Goal: Navigation & Orientation: Find specific page/section

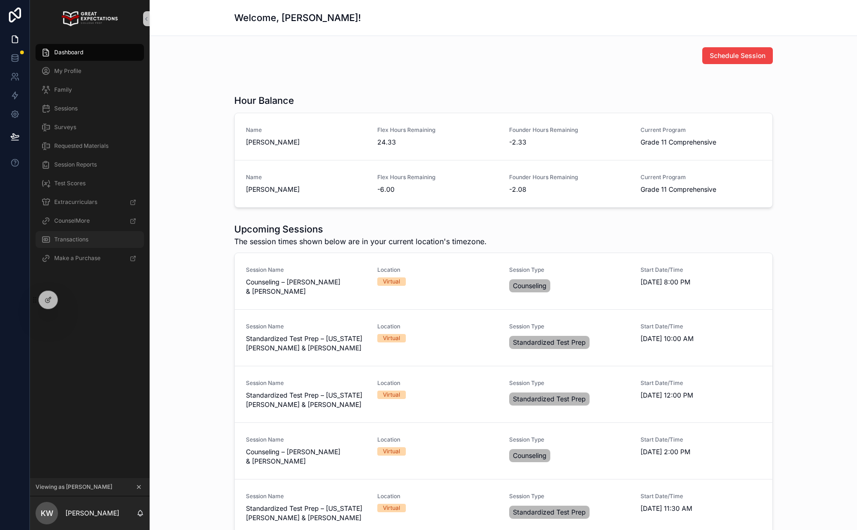
click at [72, 237] on span "Transactions" at bounding box center [71, 239] width 34 height 7
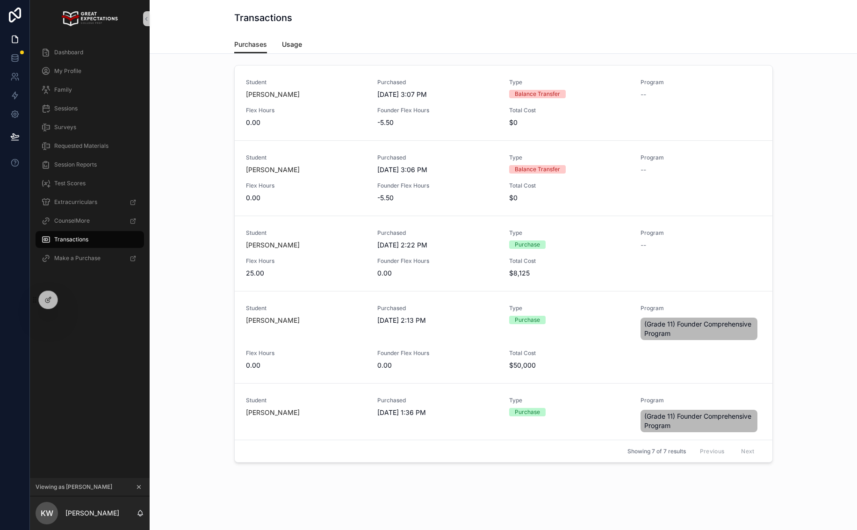
click at [285, 40] on link "Usage" at bounding box center [292, 45] width 20 height 19
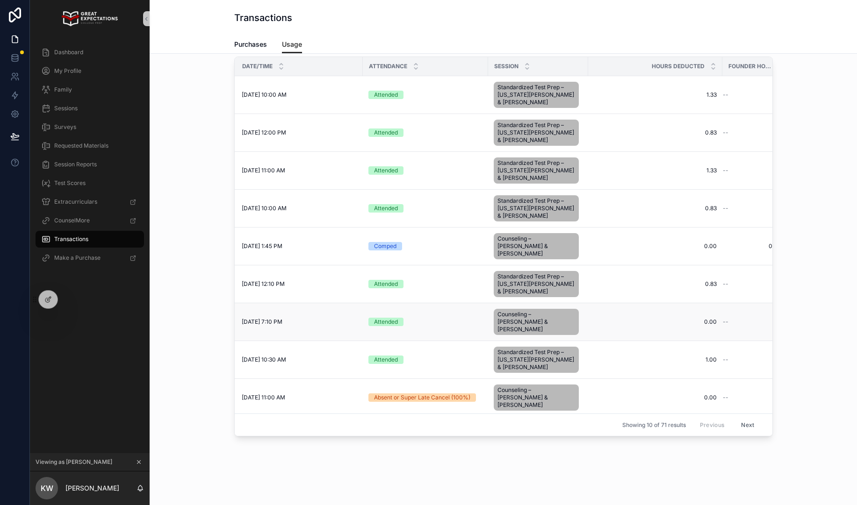
scroll to position [11, 4]
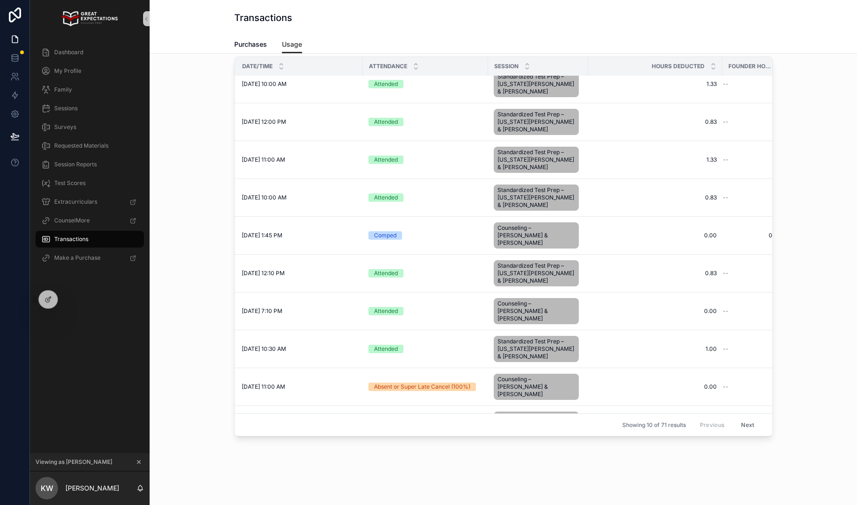
click at [746, 418] on button "Next" at bounding box center [747, 425] width 26 height 14
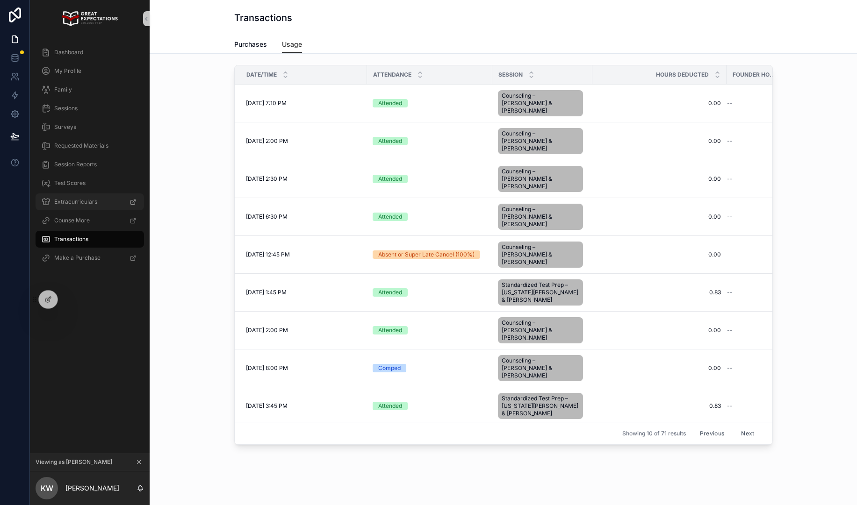
click at [73, 203] on span "Extracurriculars" at bounding box center [75, 201] width 43 height 7
click at [67, 49] on span "Dashboard" at bounding box center [68, 52] width 29 height 7
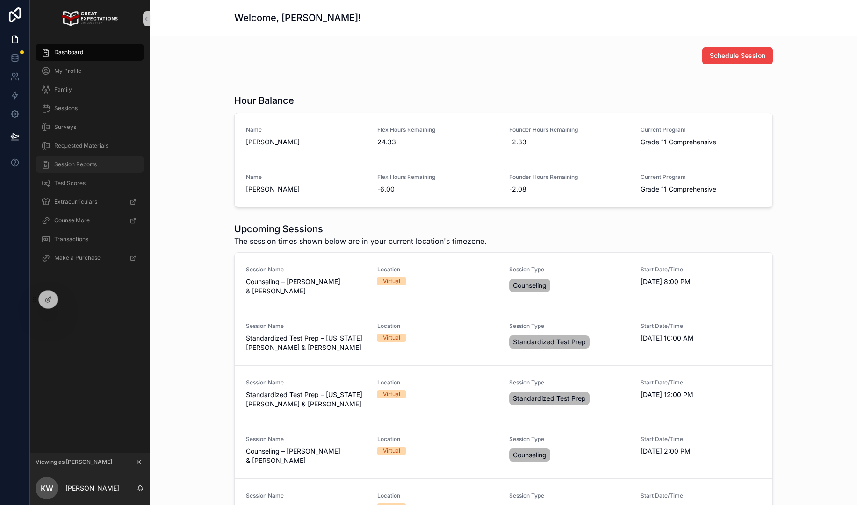
click at [76, 161] on span "Session Reports" at bounding box center [75, 164] width 43 height 7
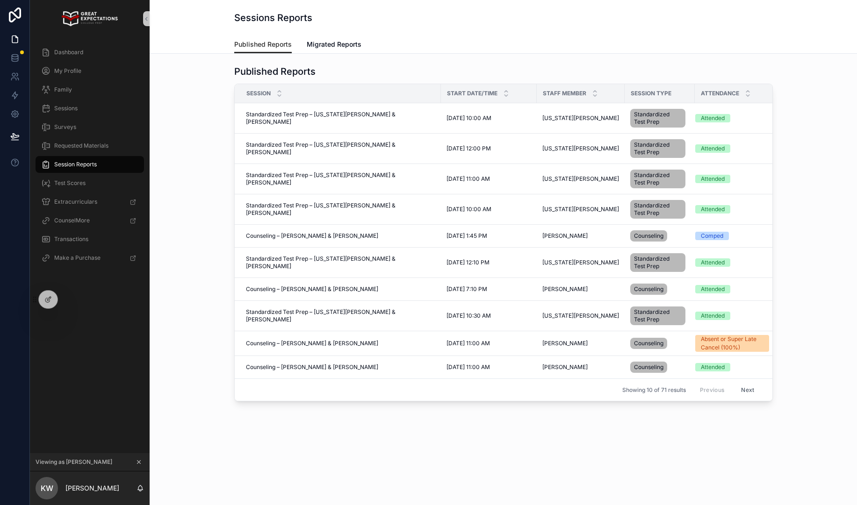
click at [742, 391] on button "Next" at bounding box center [747, 390] width 26 height 14
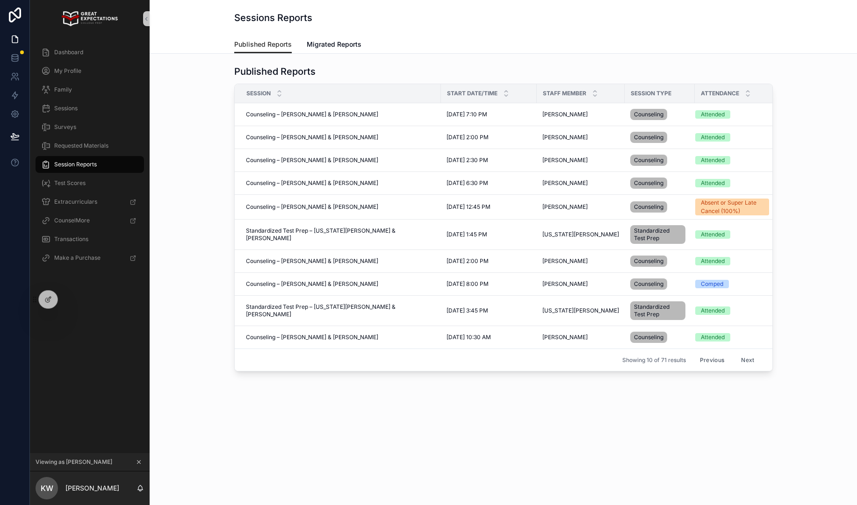
click at [716, 364] on button "Previous" at bounding box center [711, 360] width 37 height 14
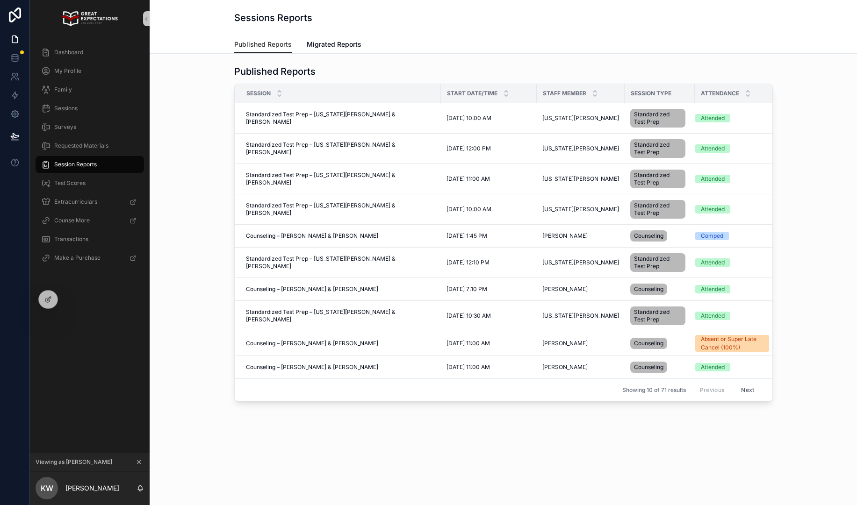
click at [751, 389] on button "Next" at bounding box center [747, 390] width 26 height 14
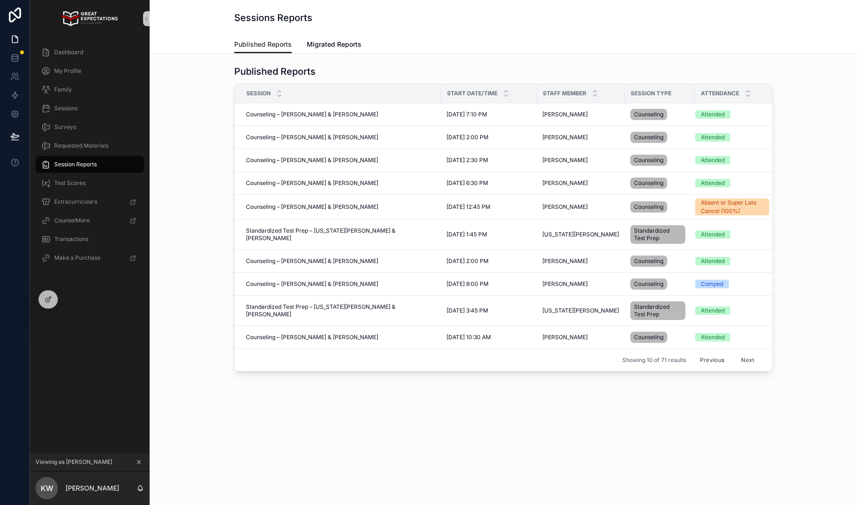
click at [748, 358] on button "Next" at bounding box center [747, 360] width 26 height 14
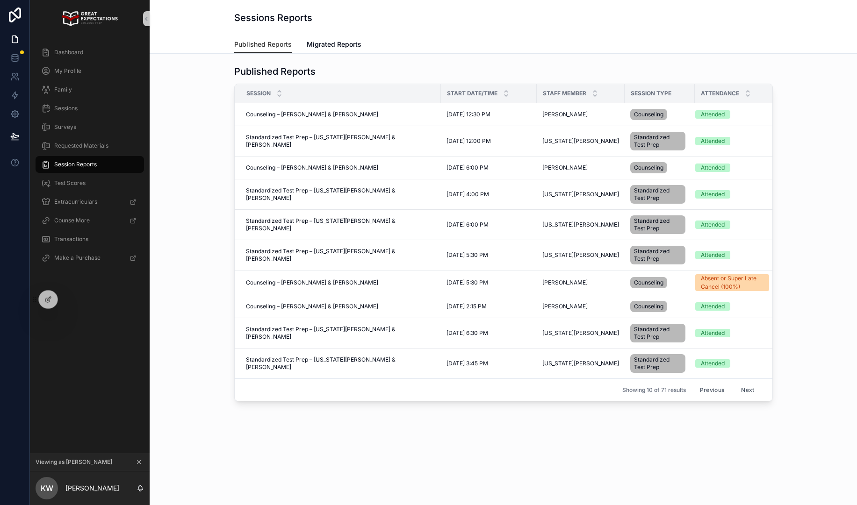
click at [709, 388] on button "Previous" at bounding box center [711, 390] width 37 height 14
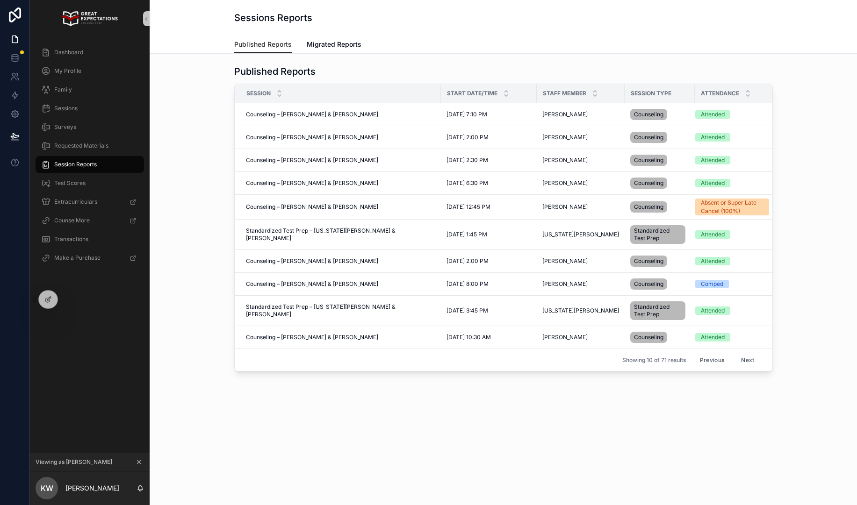
click at [716, 362] on button "Previous" at bounding box center [711, 360] width 37 height 14
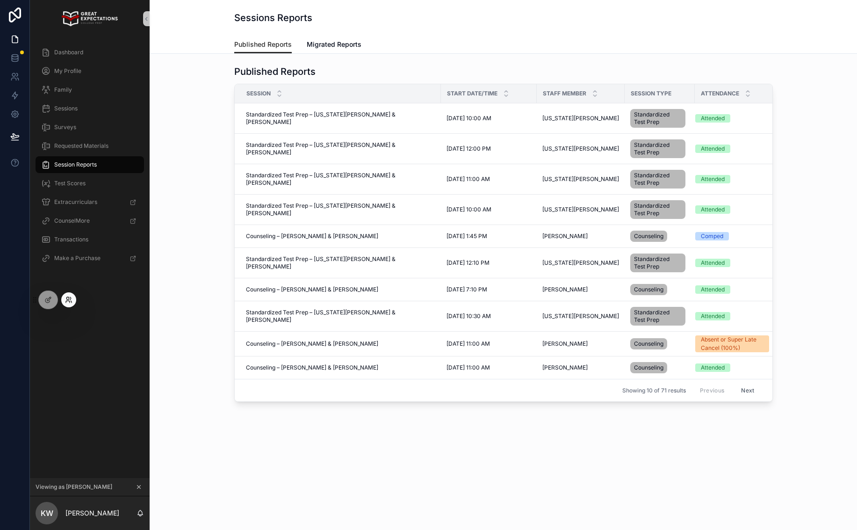
click at [66, 298] on icon at bounding box center [67, 298] width 2 height 2
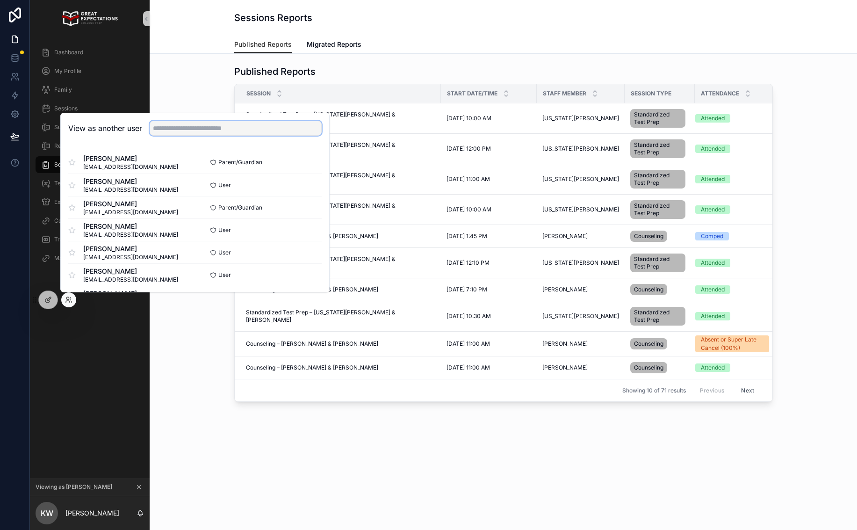
click at [194, 131] on input "text" at bounding box center [236, 128] width 172 height 15
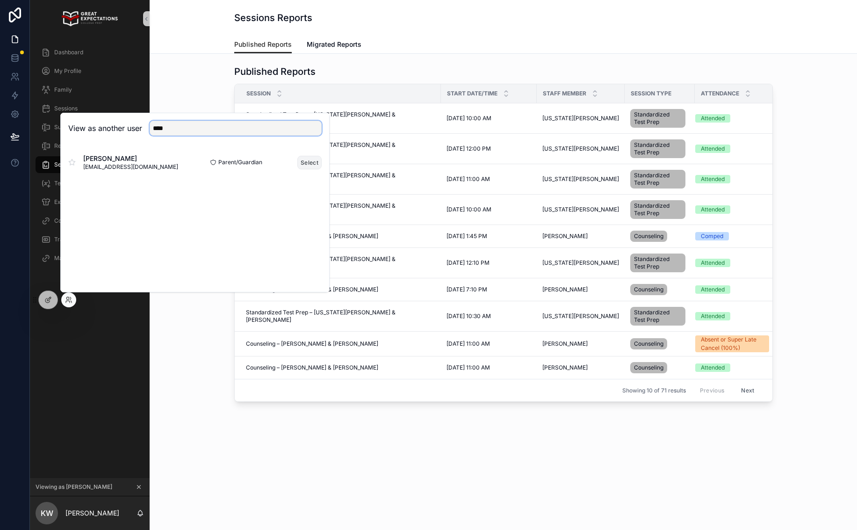
type input "****"
click at [301, 160] on button "Select" at bounding box center [309, 163] width 24 height 14
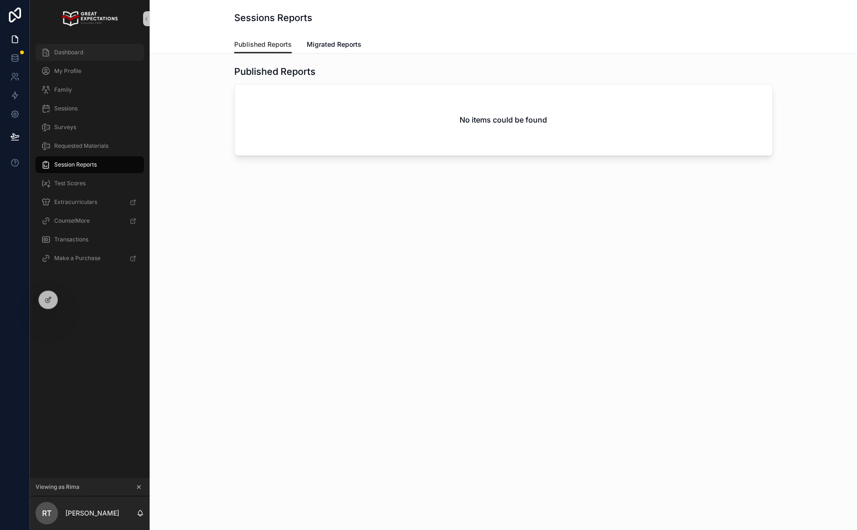
click at [79, 52] on span "Dashboard" at bounding box center [68, 52] width 29 height 7
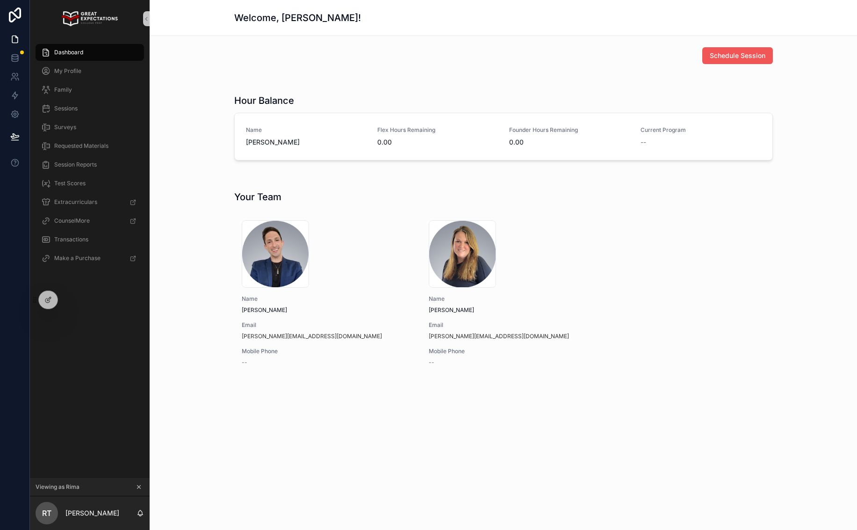
click at [741, 53] on span "Schedule Session" at bounding box center [737, 55] width 56 height 9
click at [69, 301] on icon at bounding box center [68, 299] width 7 height 7
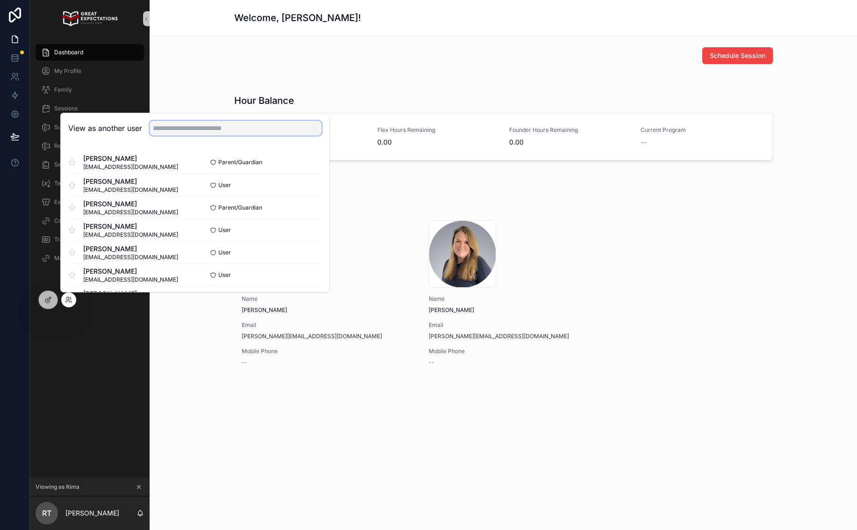
click at [214, 127] on input "text" at bounding box center [236, 128] width 172 height 15
type input "****"
click at [318, 232] on button "Select" at bounding box center [309, 230] width 24 height 14
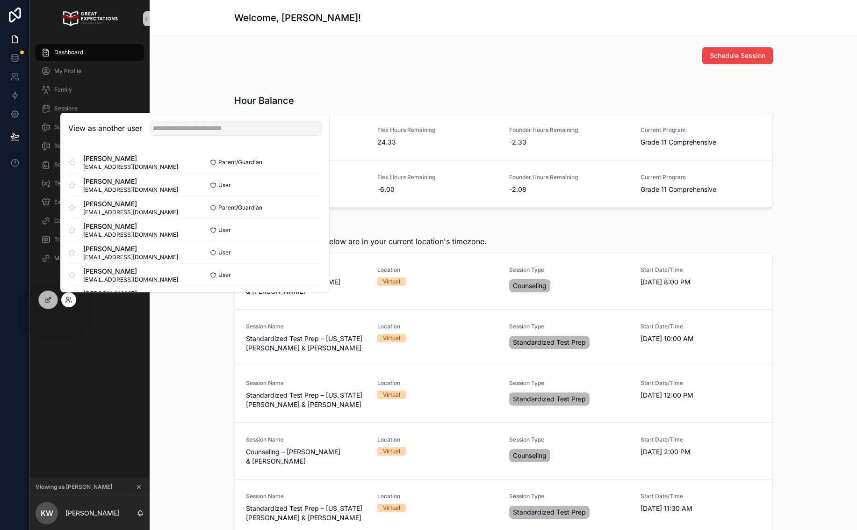
click at [411, 222] on h1 "Upcoming Sessions" at bounding box center [360, 228] width 252 height 13
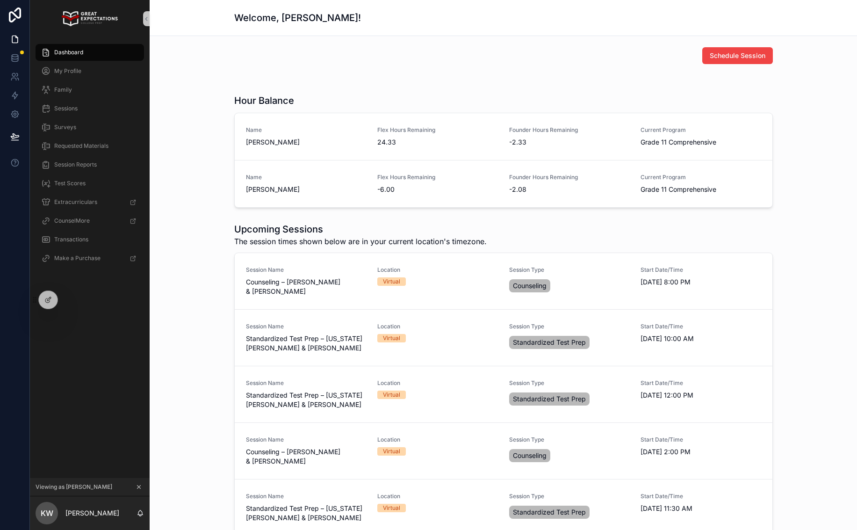
click at [92, 45] on div "Dashboard" at bounding box center [89, 52] width 97 height 15
click at [80, 77] on div "My Profile" at bounding box center [89, 71] width 97 height 15
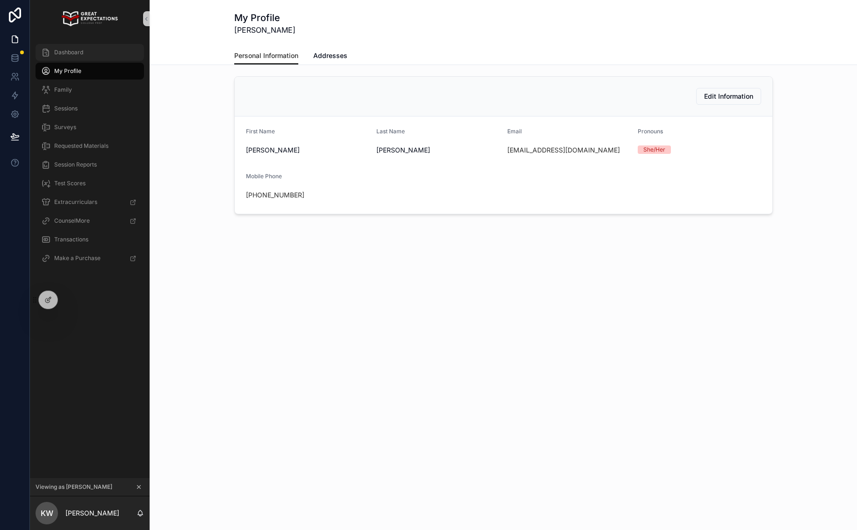
click at [86, 52] on div "Dashboard" at bounding box center [89, 52] width 97 height 15
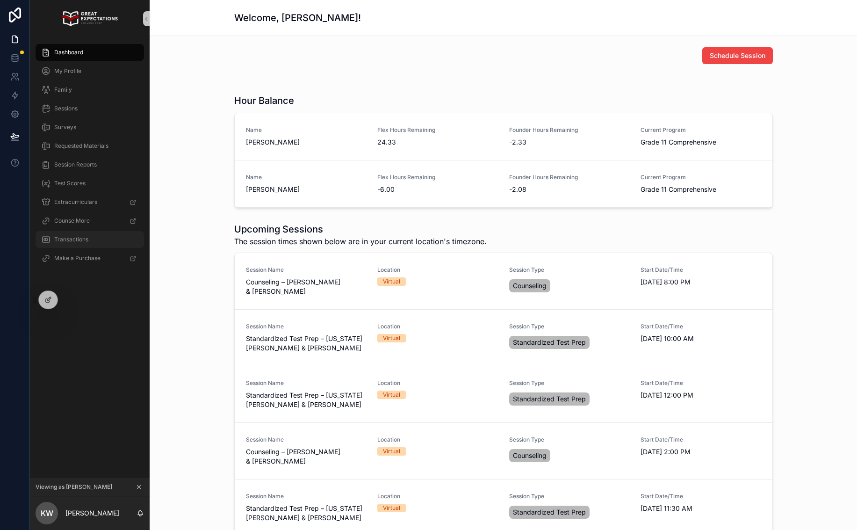
click at [67, 239] on span "Transactions" at bounding box center [71, 239] width 34 height 7
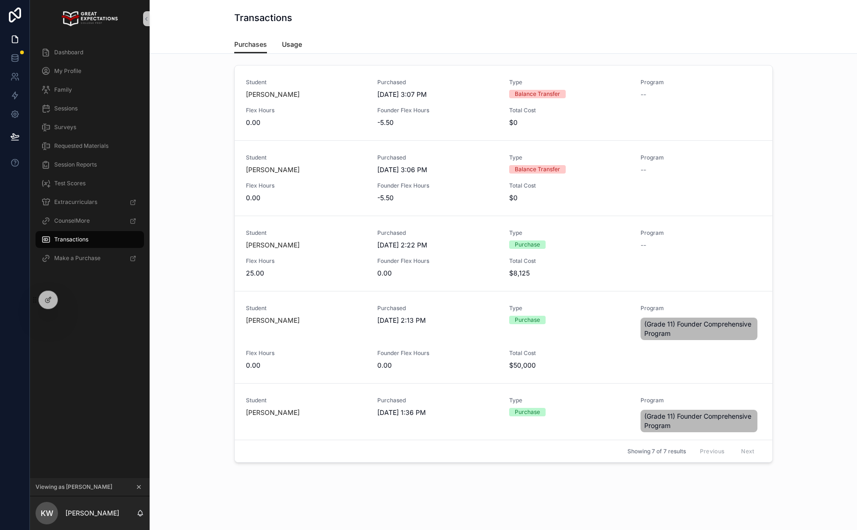
click at [293, 43] on span "Usage" at bounding box center [292, 44] width 20 height 9
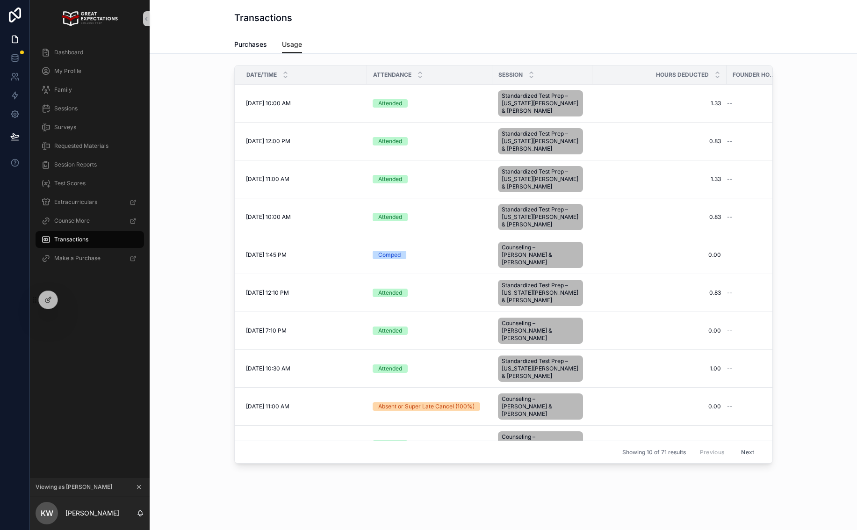
click at [136, 488] on icon "scrollable content" at bounding box center [139, 486] width 7 height 7
click at [133, 478] on div "Dashboard My Profile Family Sessions Surveys Requested Materials Session Report…" at bounding box center [90, 266] width 120 height 458
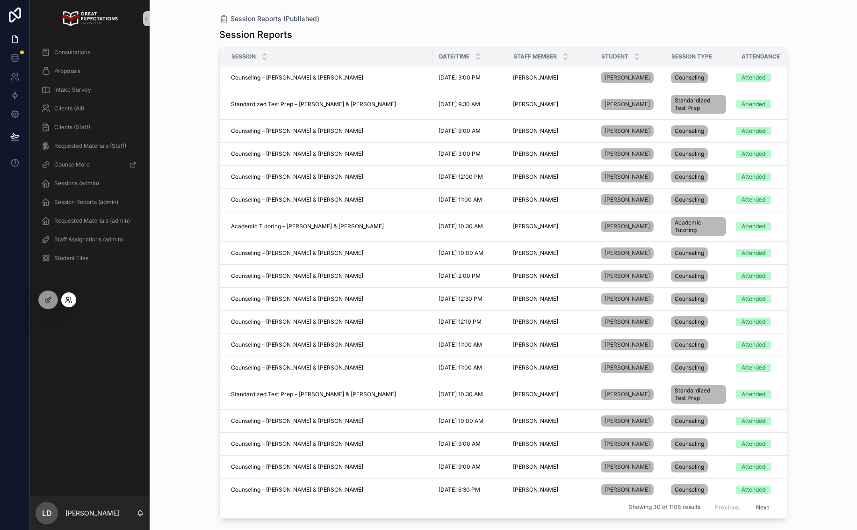
click at [72, 299] on icon at bounding box center [68, 299] width 7 height 7
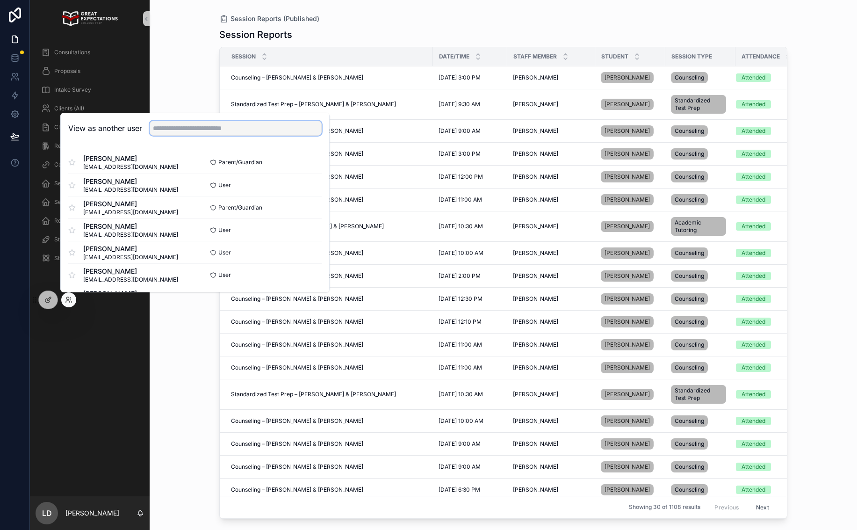
click at [239, 122] on input "text" at bounding box center [236, 128] width 172 height 15
type input "****"
click at [315, 232] on button "Select" at bounding box center [309, 230] width 24 height 14
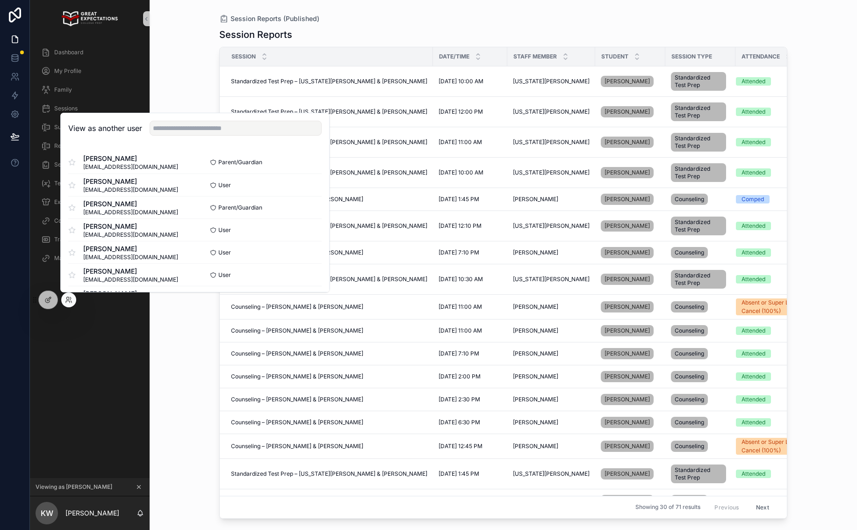
click at [86, 315] on div "Dashboard My Profile Family Sessions Surveys Requested Materials Session Report…" at bounding box center [90, 257] width 120 height 440
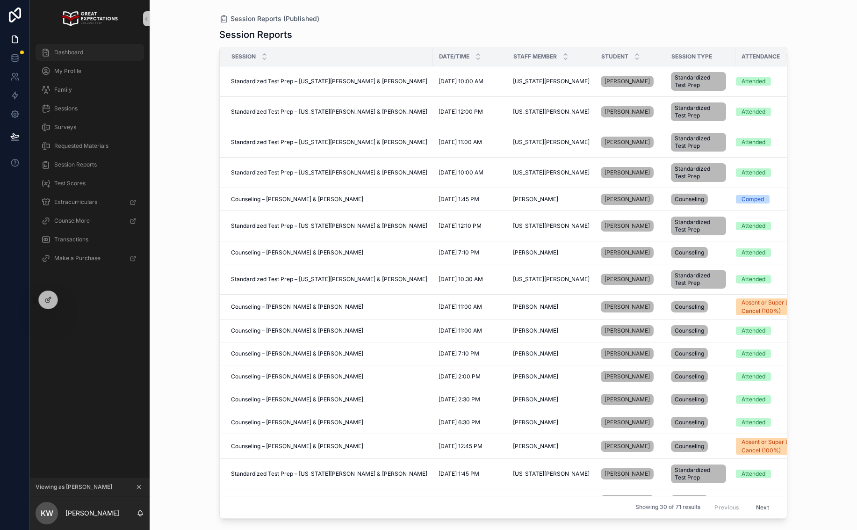
click at [121, 50] on div "Dashboard" at bounding box center [89, 52] width 97 height 15
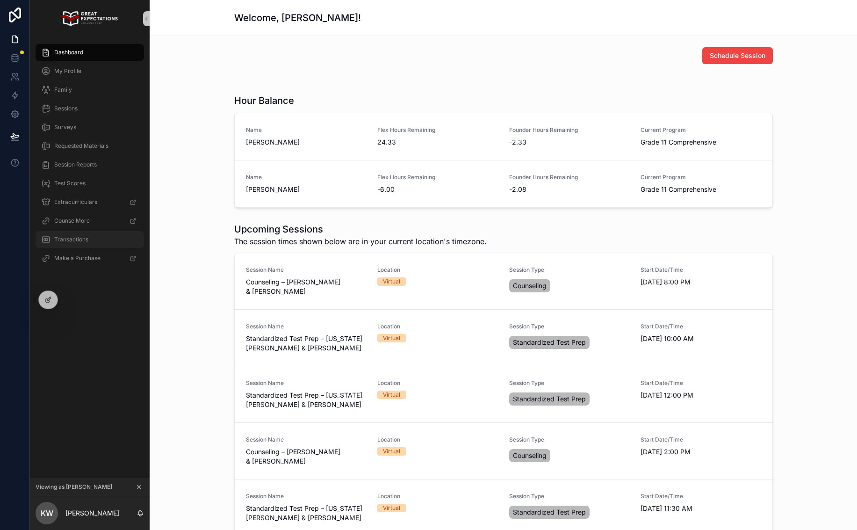
click at [88, 242] on span "Transactions" at bounding box center [71, 239] width 34 height 7
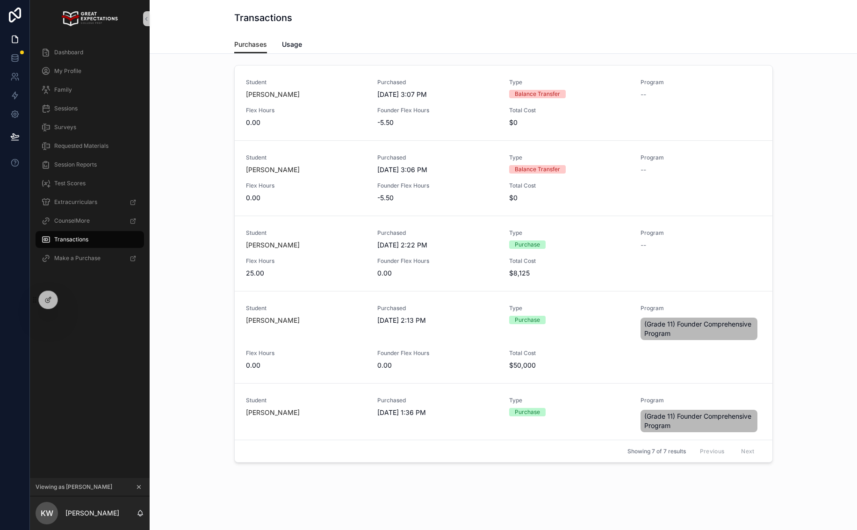
click at [277, 44] on div "Purchases Usage" at bounding box center [503, 45] width 538 height 18
click at [287, 47] on span "Usage" at bounding box center [292, 44] width 20 height 9
